Goal: Task Accomplishment & Management: Use online tool/utility

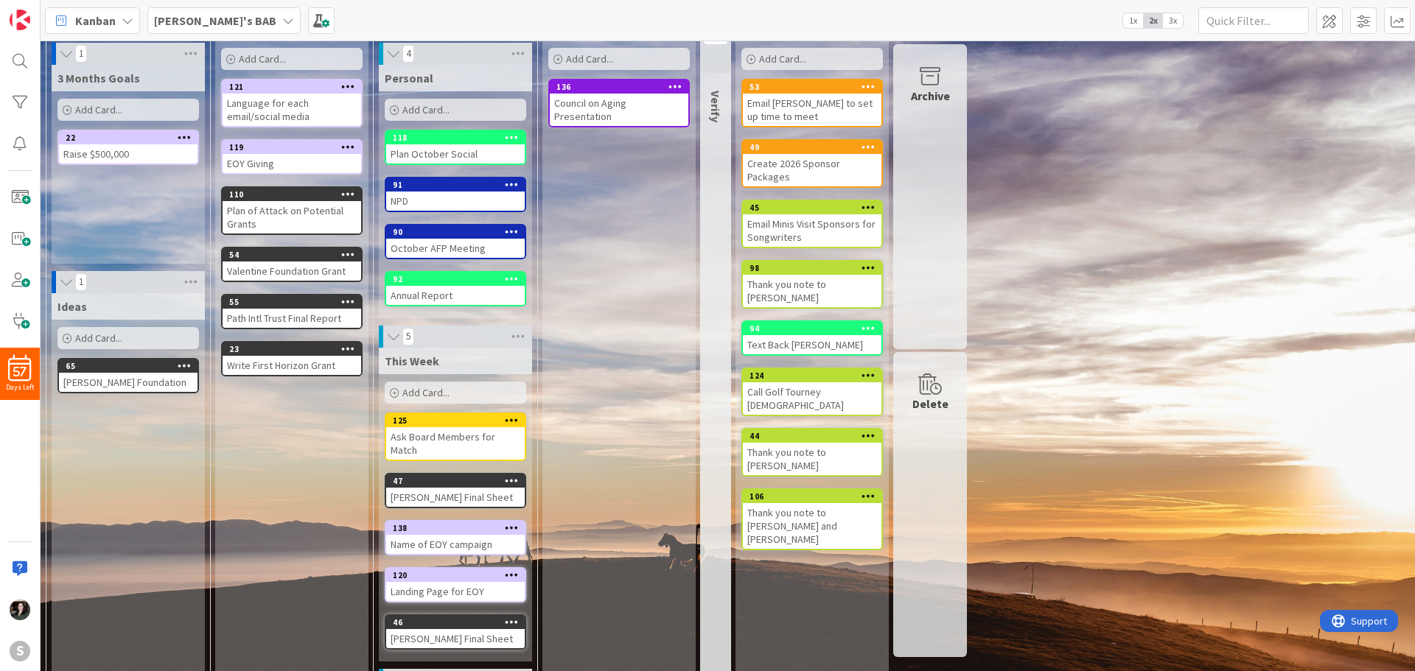
scroll to position [98, 0]
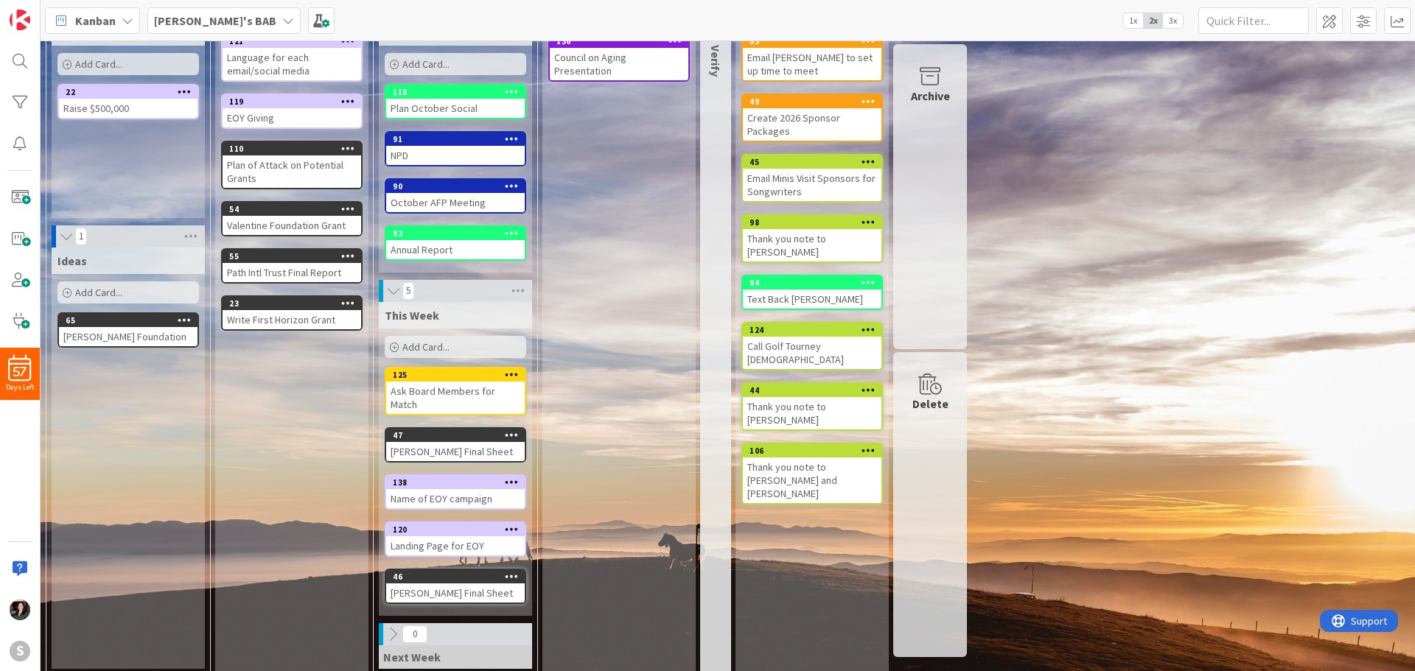
click at [486, 355] on div "Add Card..." at bounding box center [455, 347] width 141 height 22
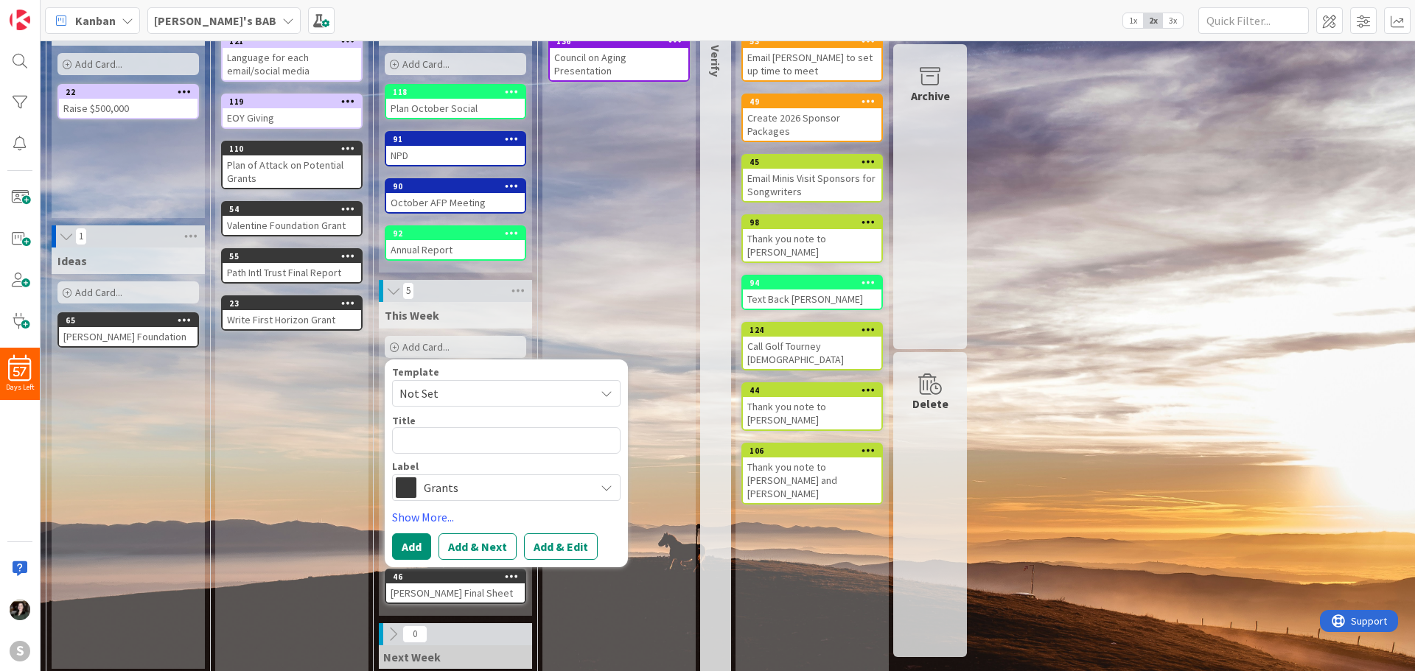
type textarea "x"
type textarea "B"
type textarea "x"
type textarea "Bo"
type textarea "x"
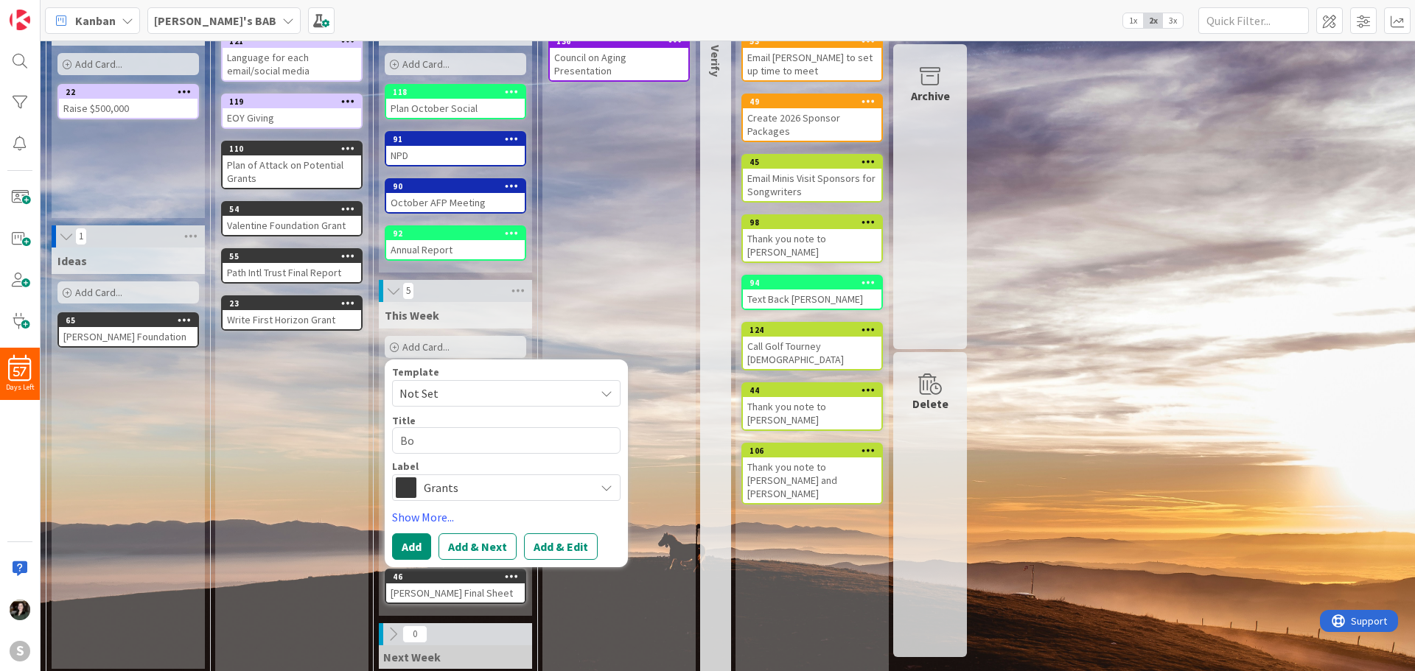
type textarea "Boa"
type textarea "x"
type textarea "Boar"
type textarea "x"
type textarea "Board"
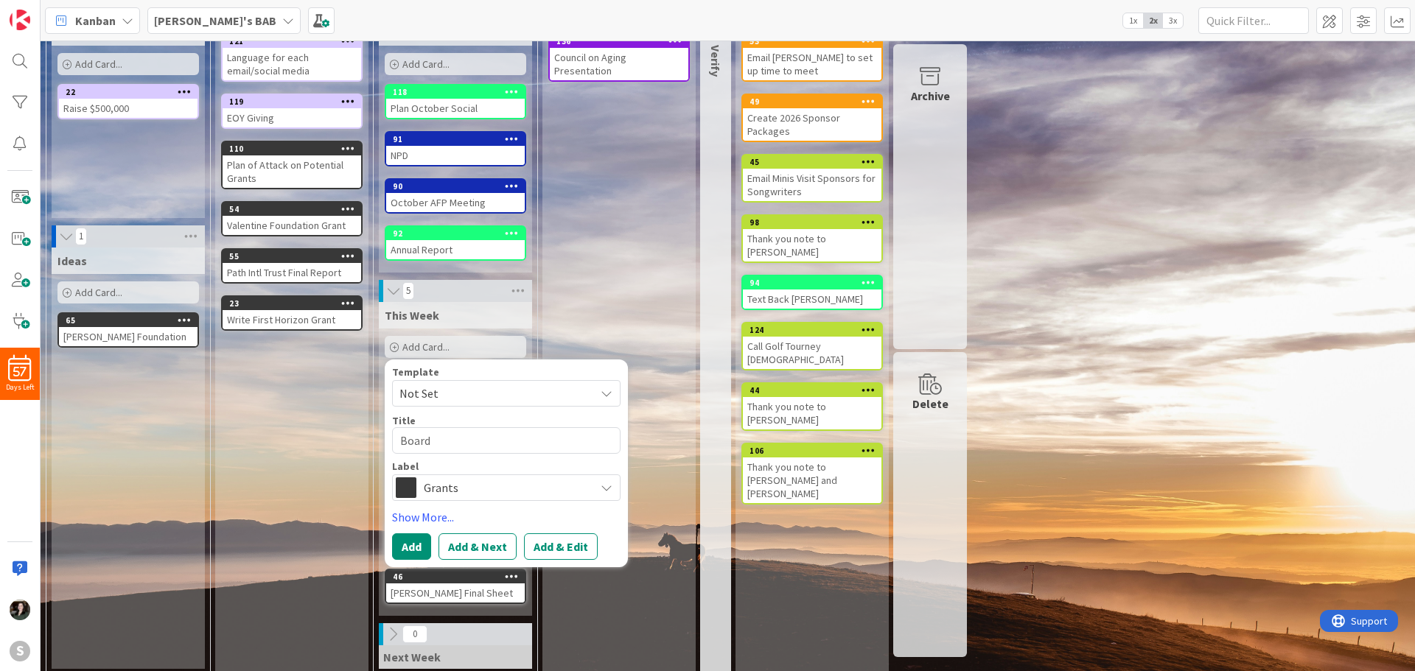
type textarea "x"
type textarea "Board"
type textarea "x"
type textarea "Board R"
type textarea "x"
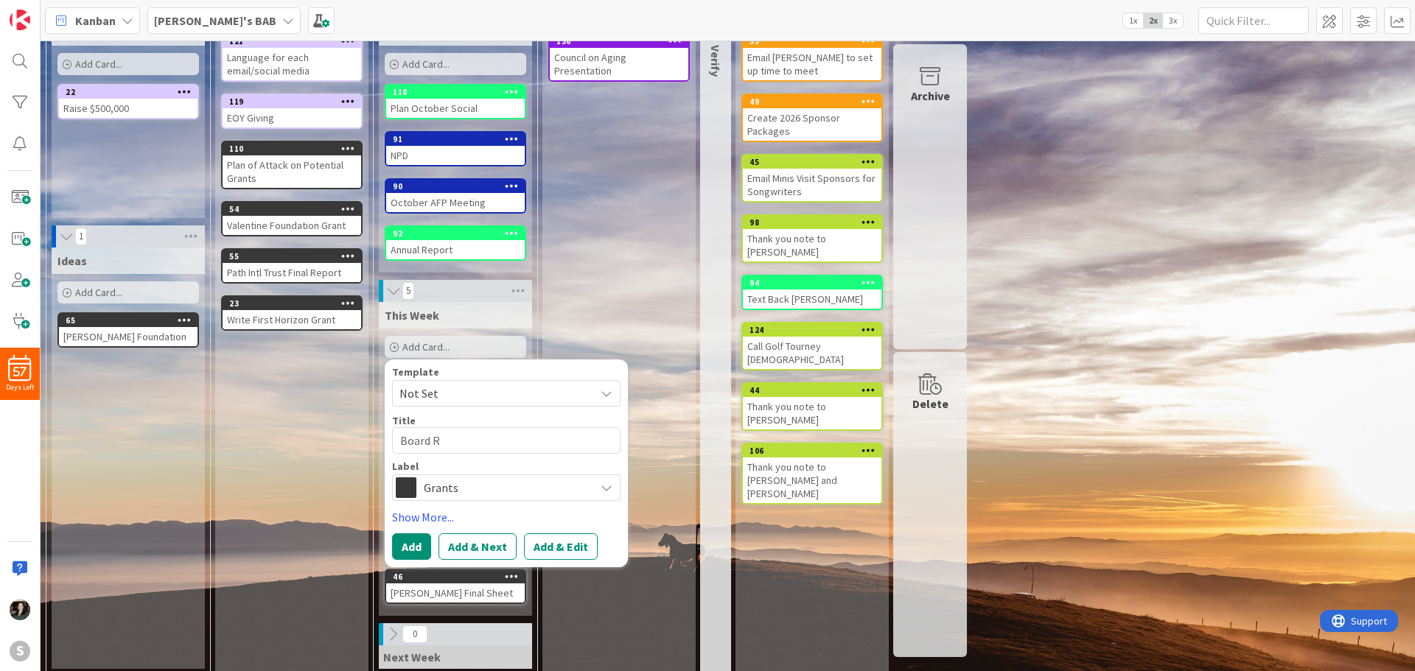
type textarea "Board Re"
type textarea "x"
type textarea "Board Rep"
type textarea "x"
type textarea "Board Repo"
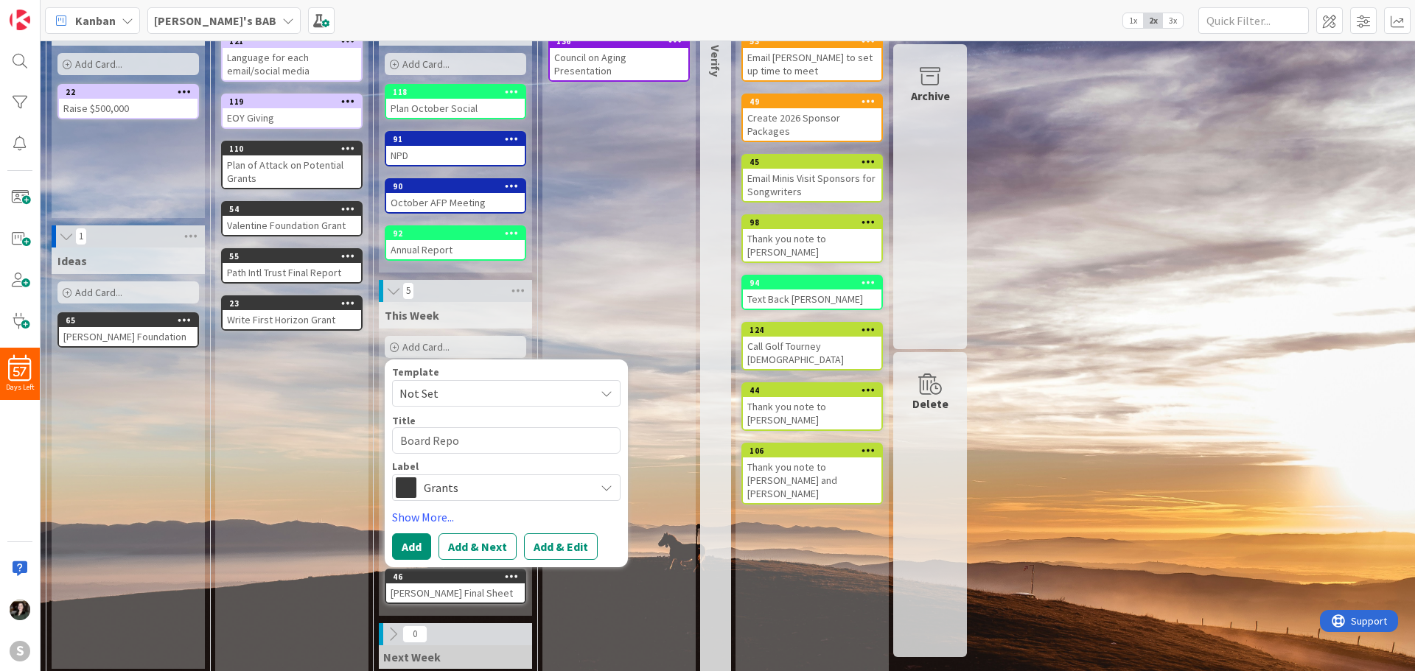
type textarea "x"
type textarea "Board Repor"
type textarea "x"
type textarea "Board Report"
click at [545, 500] on div "Grants" at bounding box center [506, 488] width 228 height 27
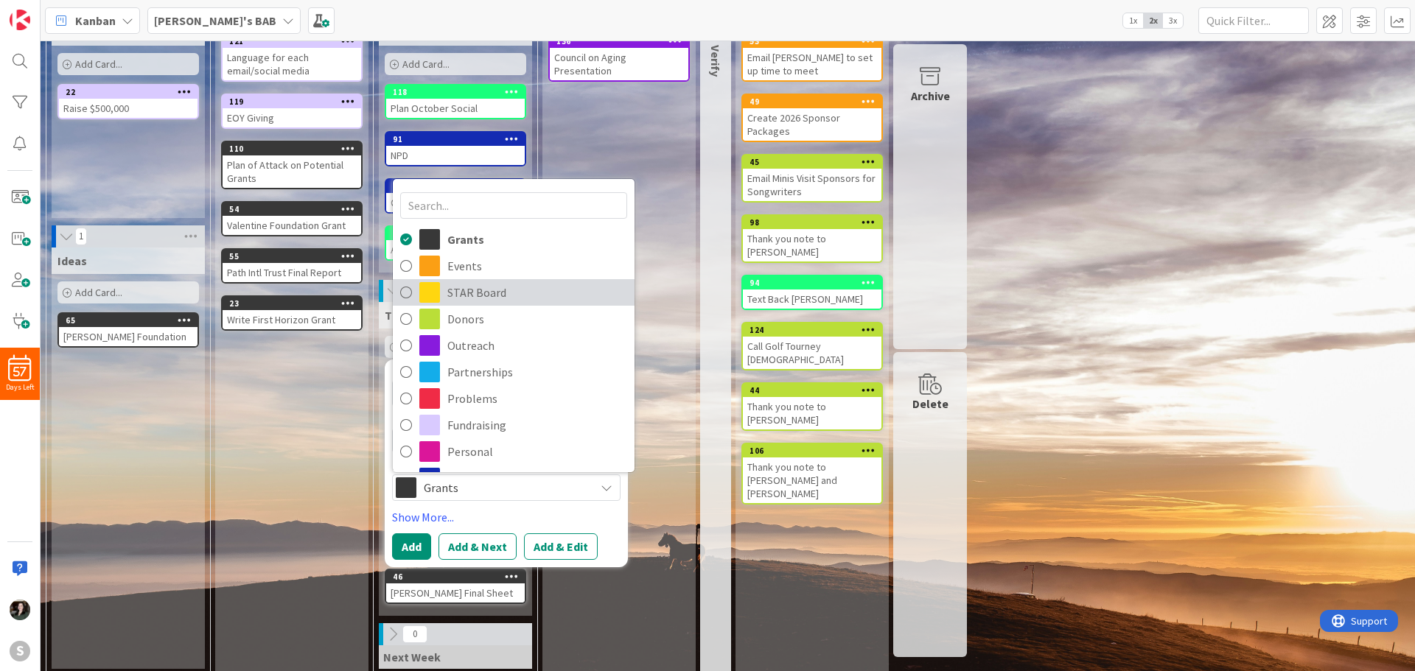
click at [492, 294] on span "STAR Board" at bounding box center [537, 292] width 180 height 22
type textarea "x"
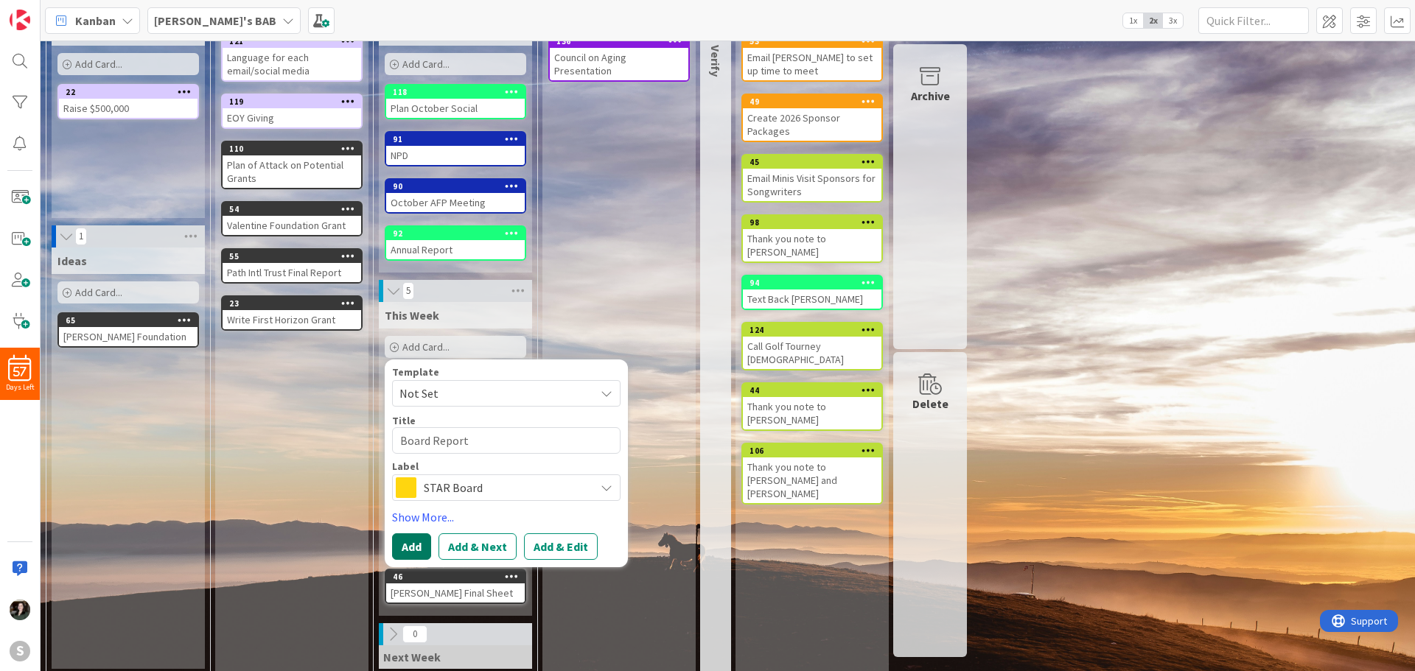
click at [399, 555] on button "Add" at bounding box center [411, 546] width 39 height 27
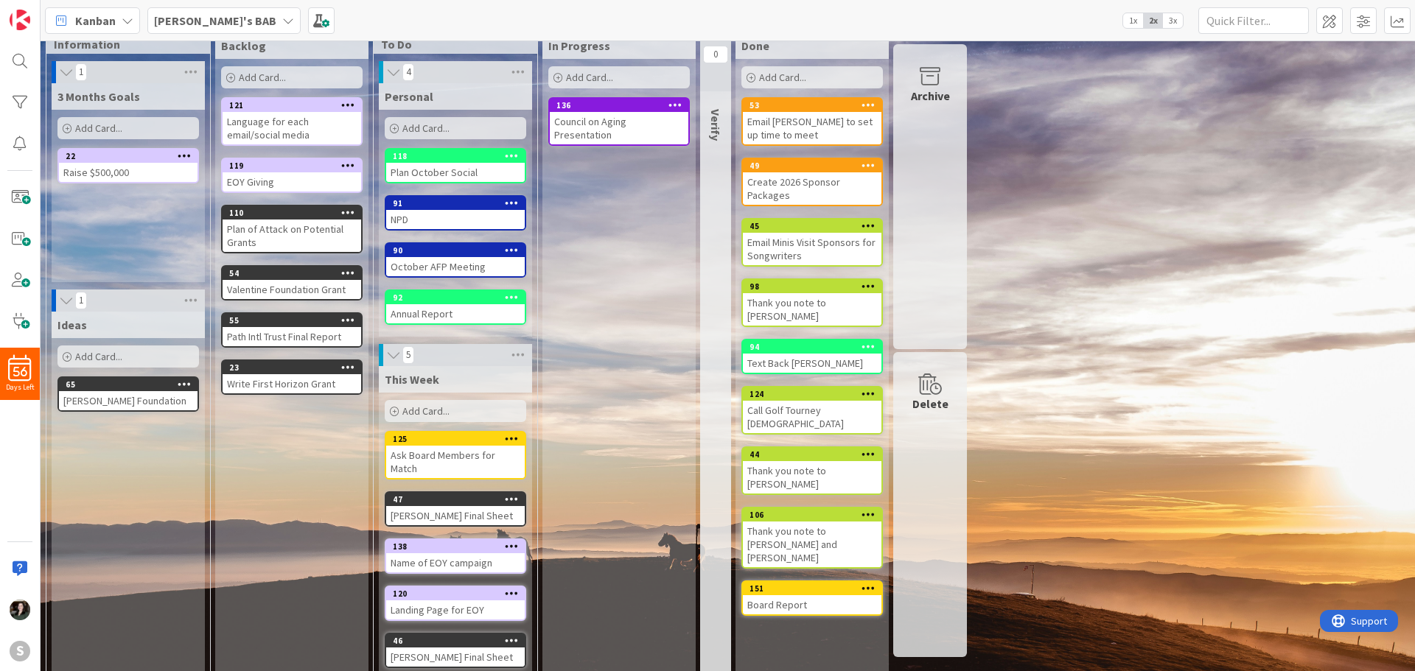
scroll to position [0, 0]
